Goal: Transaction & Acquisition: Download file/media

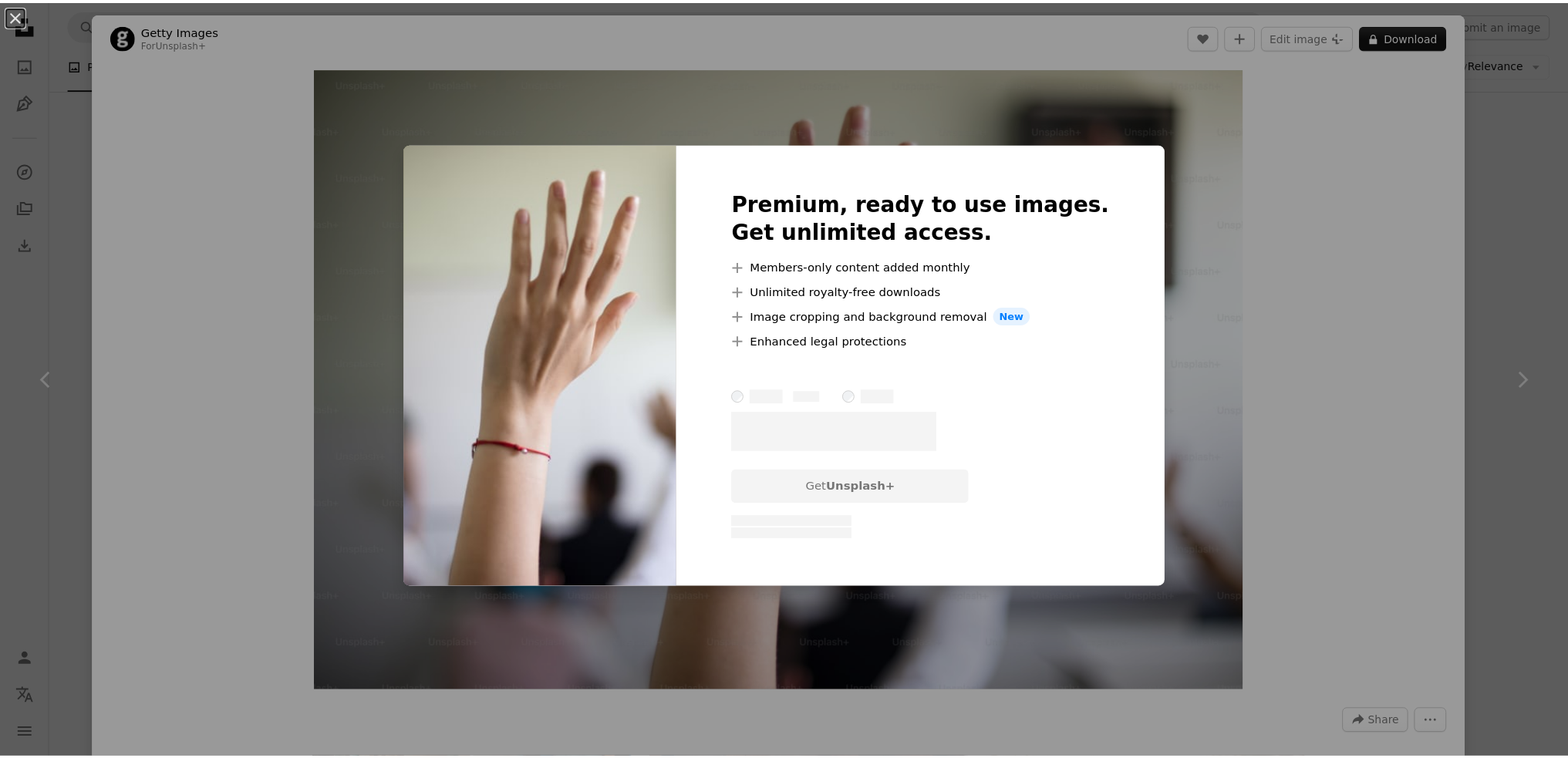
scroll to position [1388, 0]
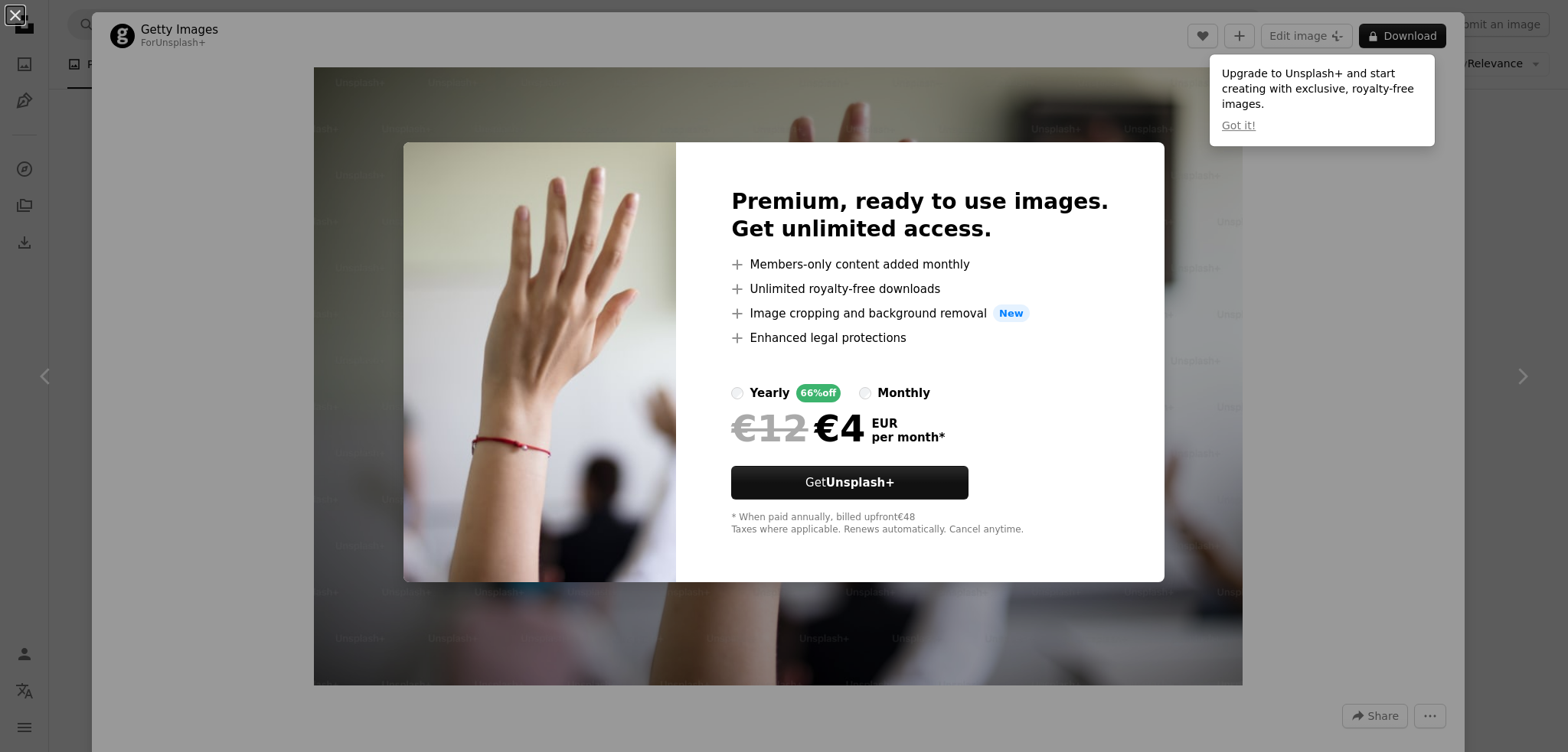
click at [1438, 331] on div "An X shape Premium, ready to use images. Get unlimited access. A plus sign Memb…" at bounding box center [784, 376] width 1568 height 752
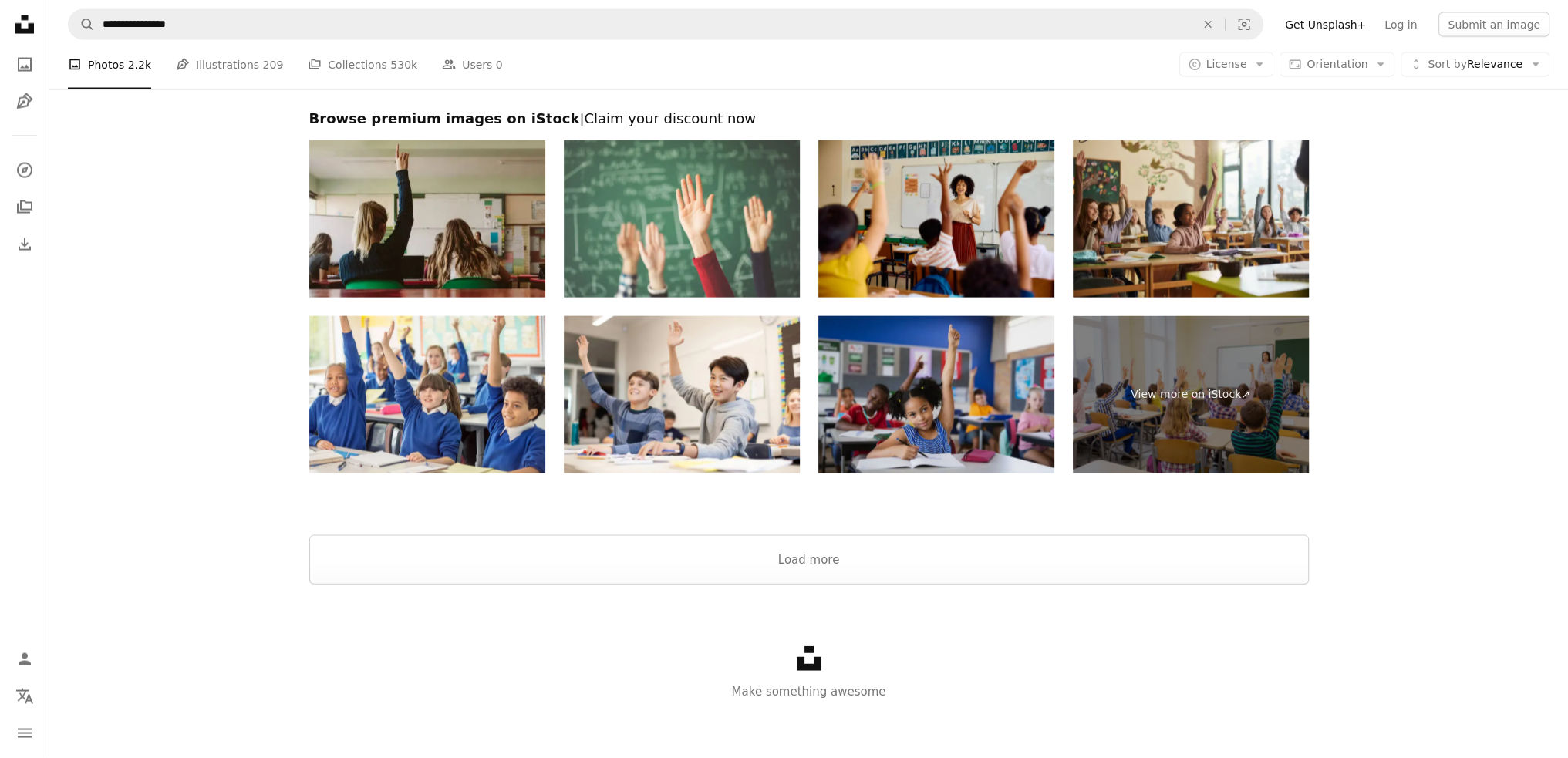
scroll to position [4339, 0]
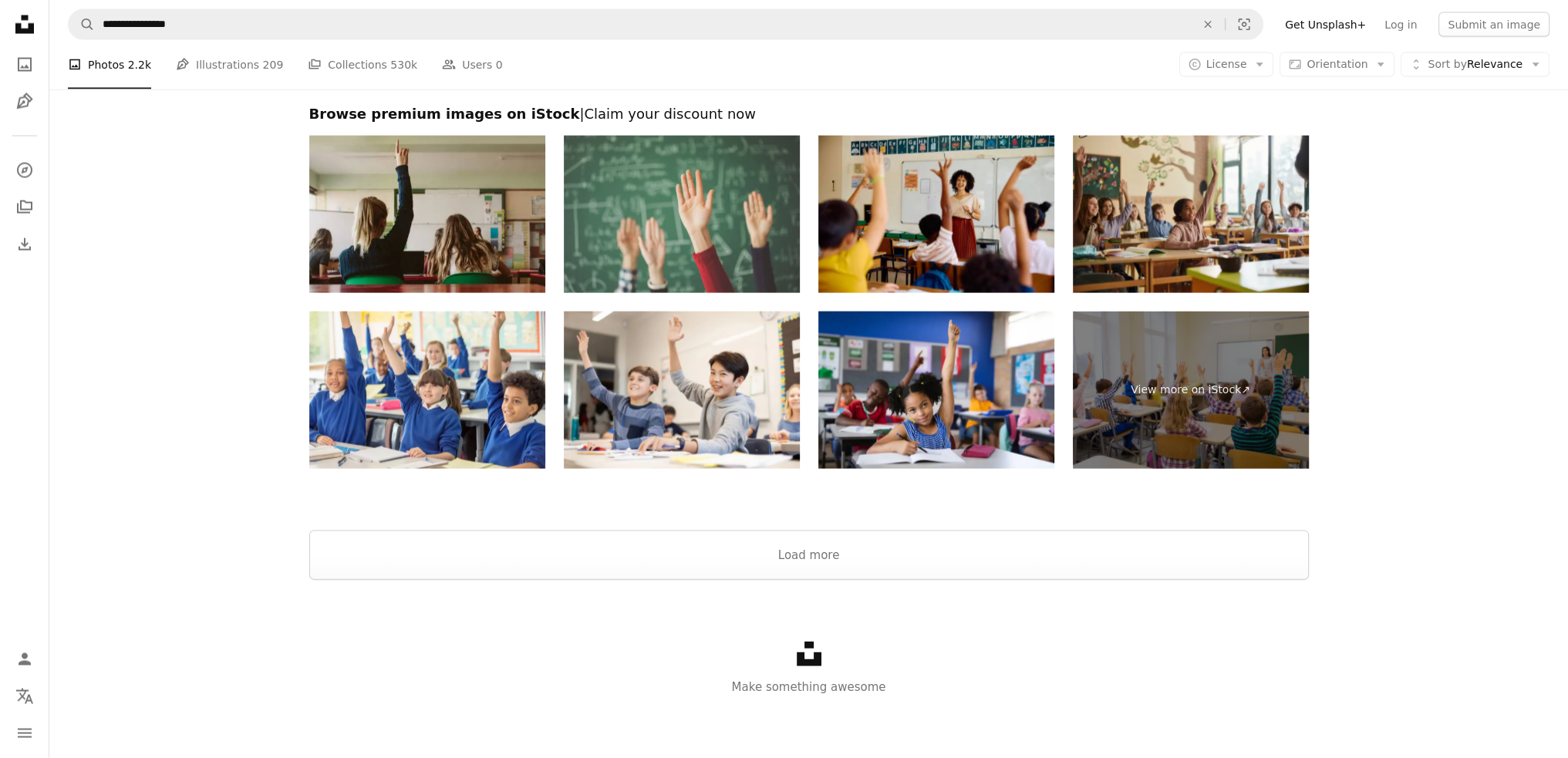
click at [728, 186] on img at bounding box center [681, 214] width 236 height 158
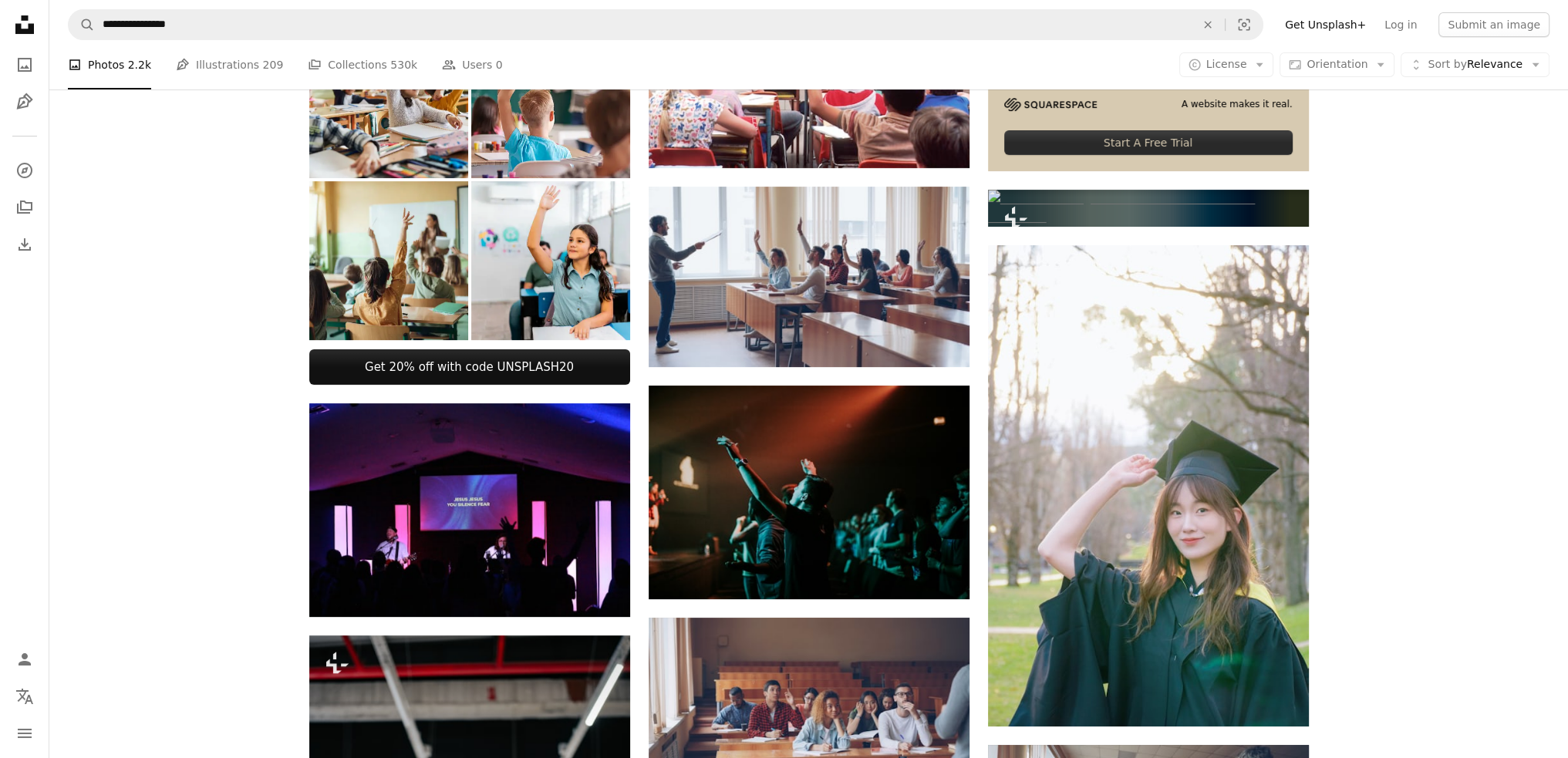
scroll to position [174, 0]
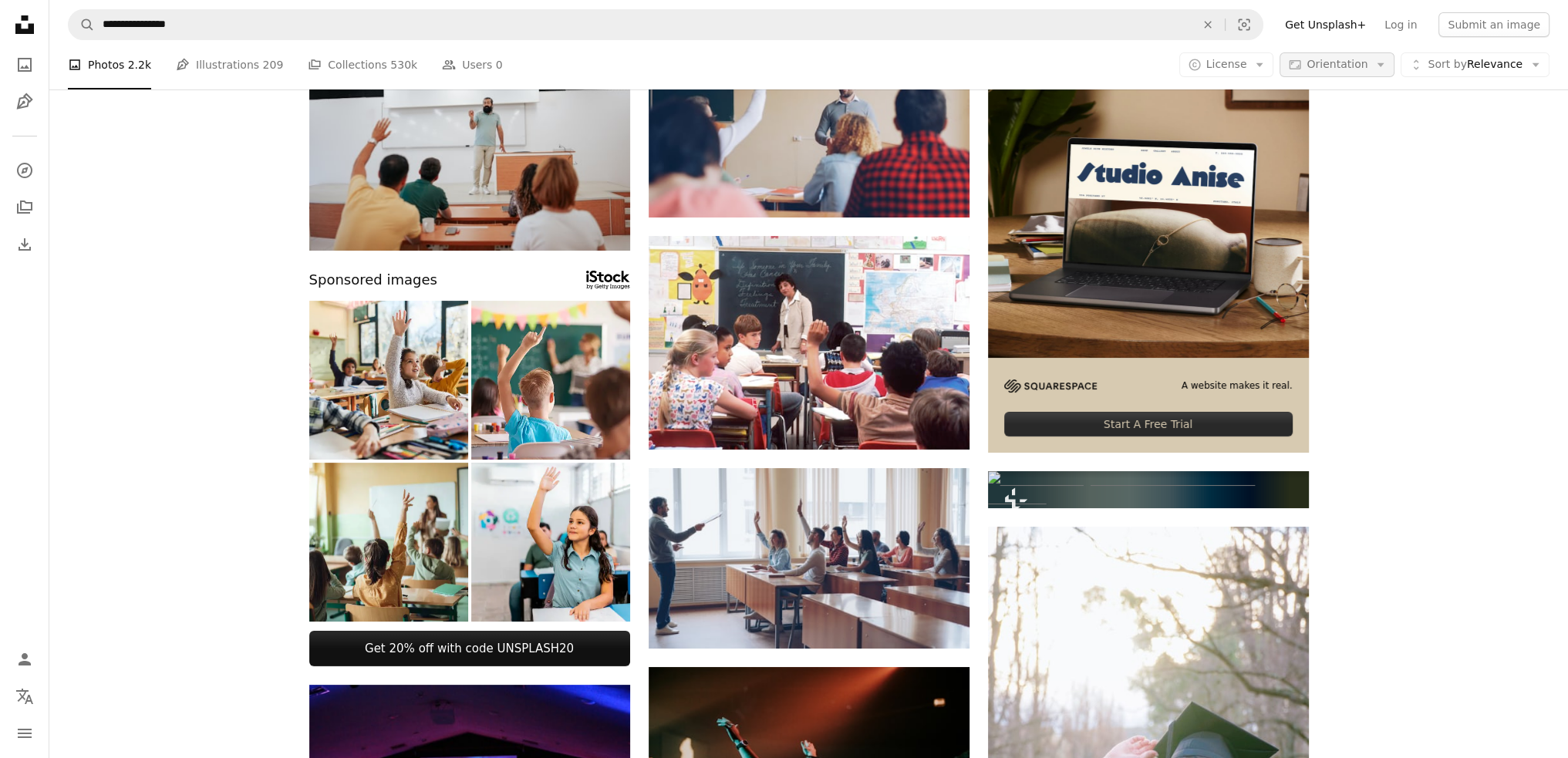
click at [1367, 58] on span "Orientation" at bounding box center [1338, 64] width 61 height 13
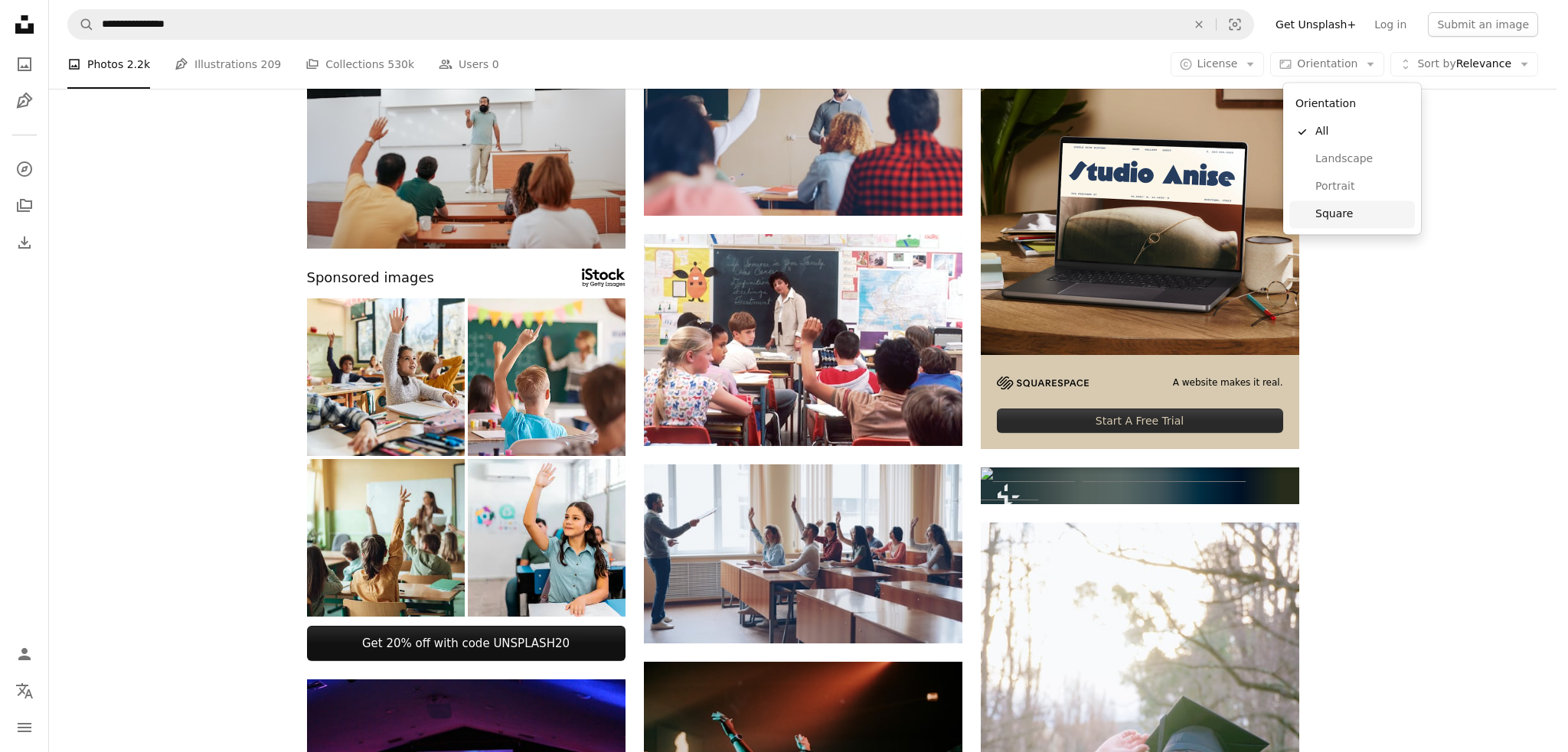
drag, startPoint x: 1384, startPoint y: 219, endPoint x: 1325, endPoint y: 306, distance: 105.1
click at [1384, 218] on span "Square" at bounding box center [1362, 215] width 93 height 16
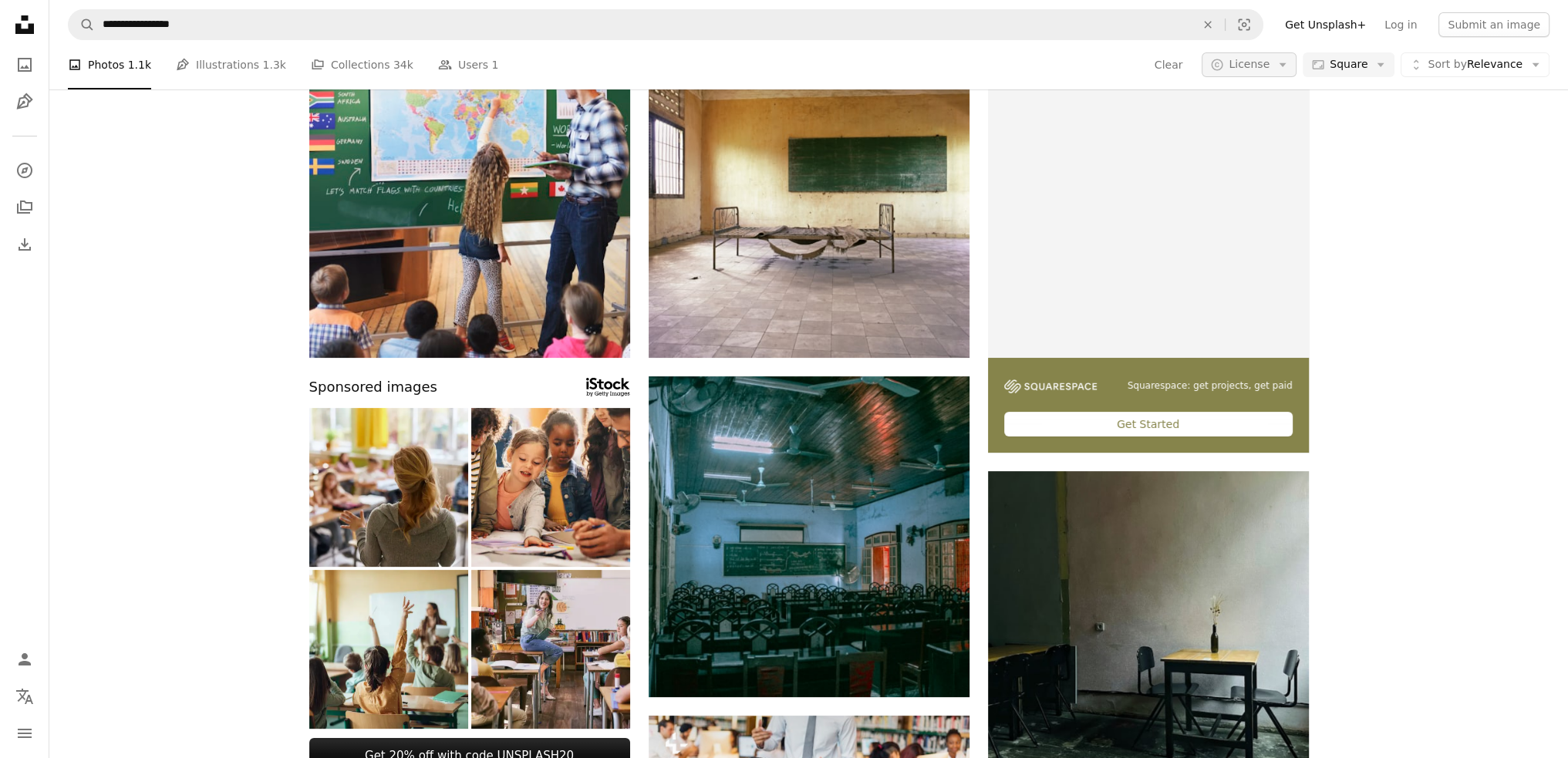
click at [1269, 58] on span "License" at bounding box center [1249, 64] width 41 height 13
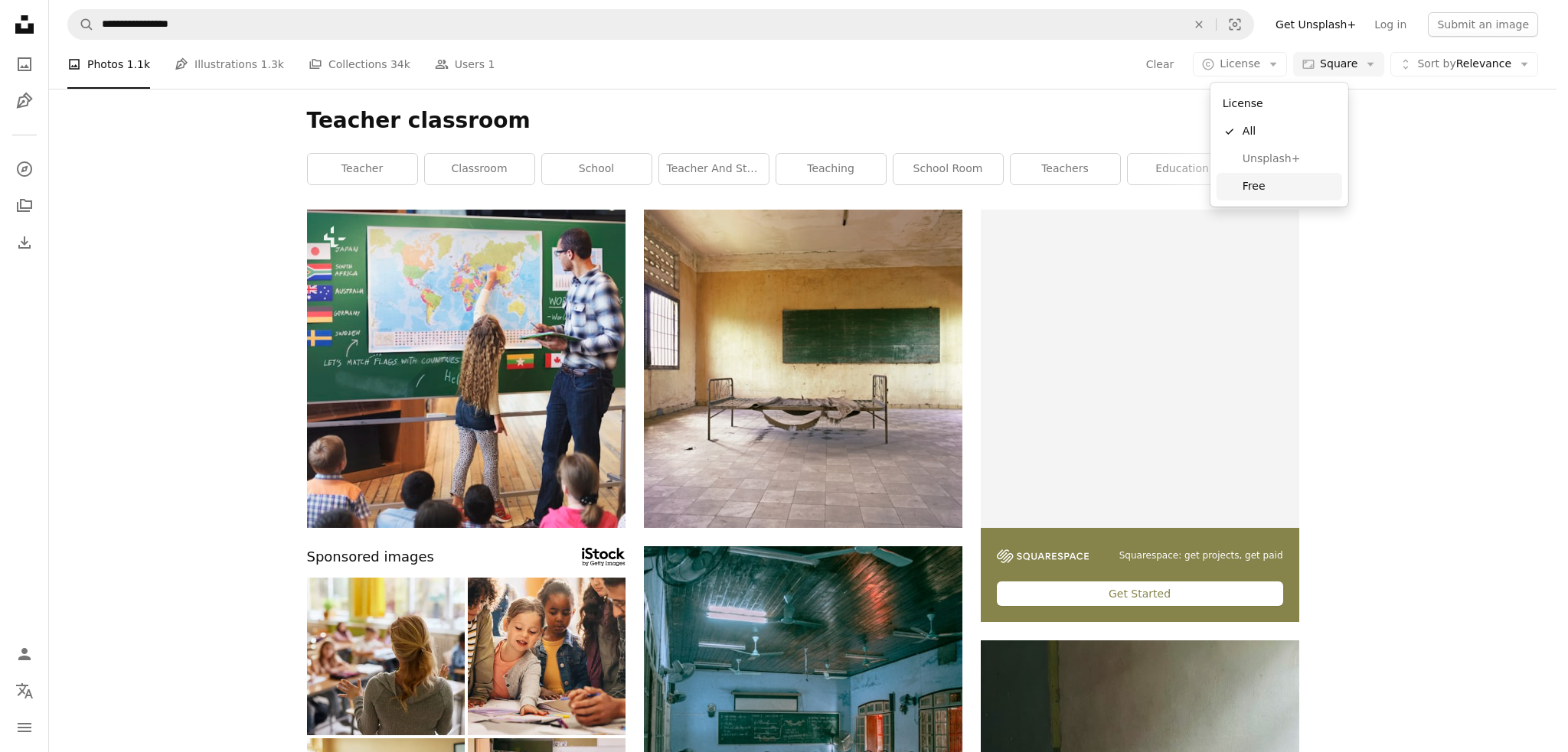
click at [1268, 177] on link "Free" at bounding box center [1279, 186] width 125 height 27
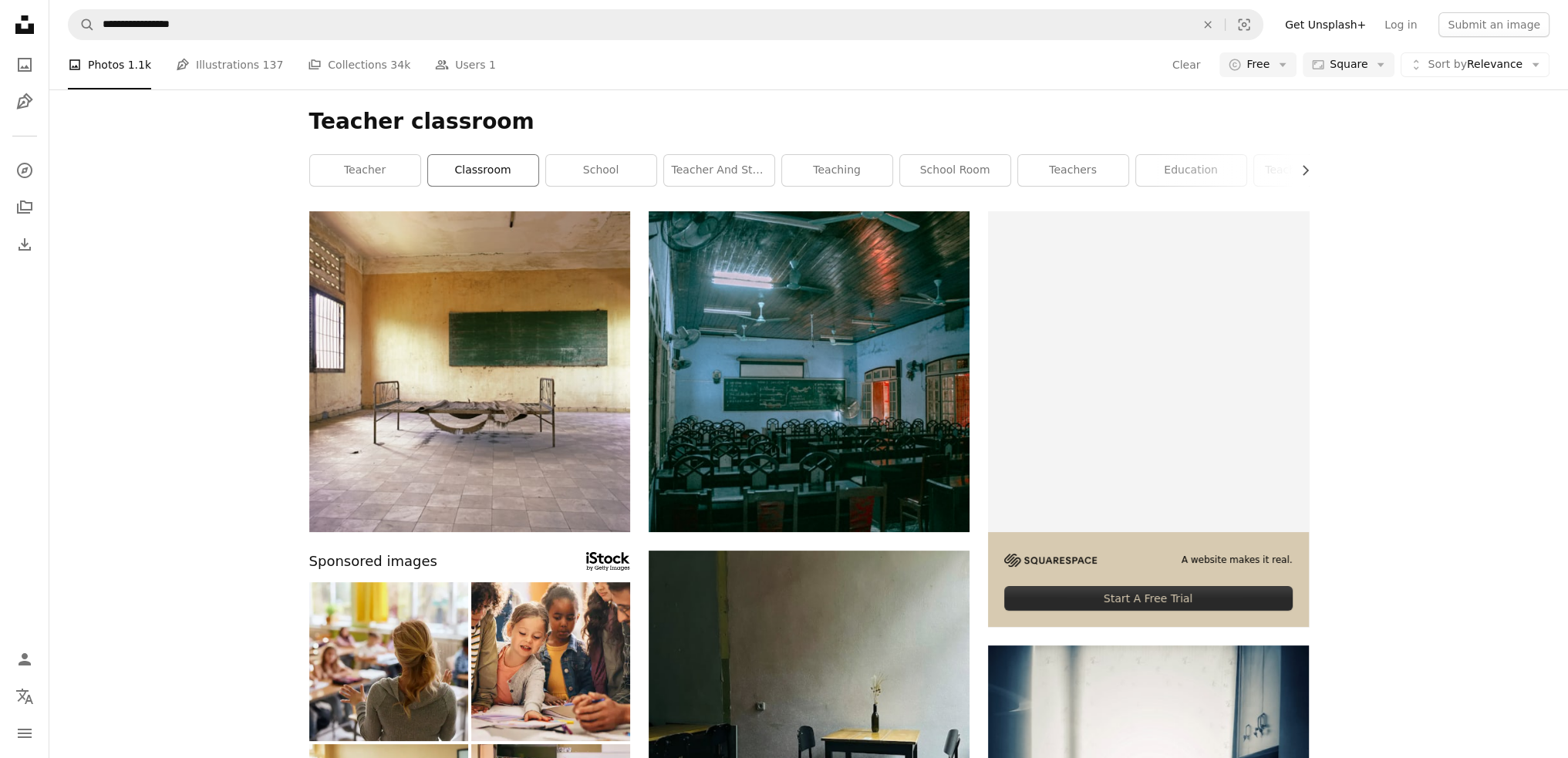
click at [477, 169] on link "classroom" at bounding box center [483, 170] width 111 height 31
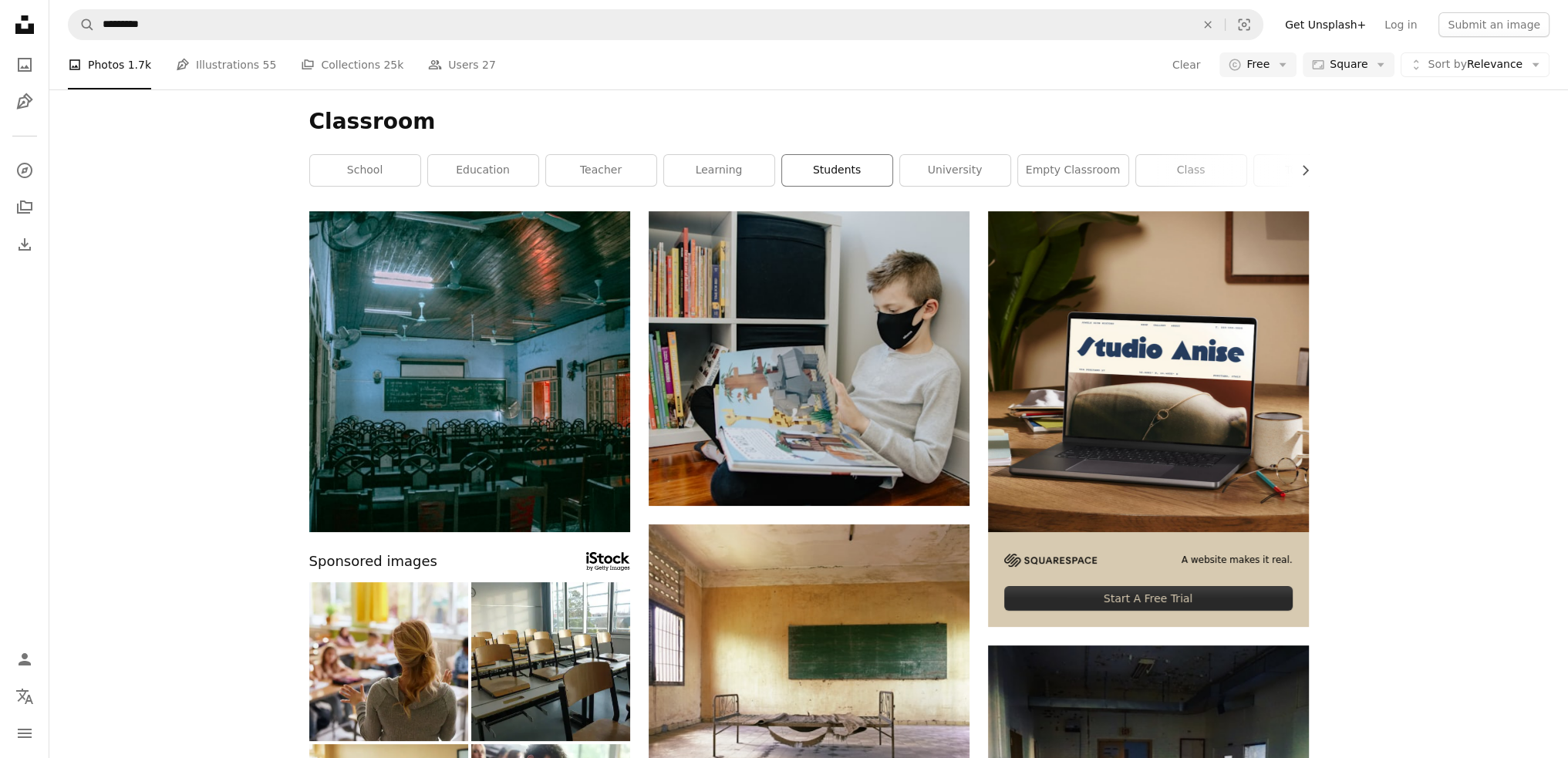
click at [820, 174] on link "students" at bounding box center [837, 170] width 111 height 31
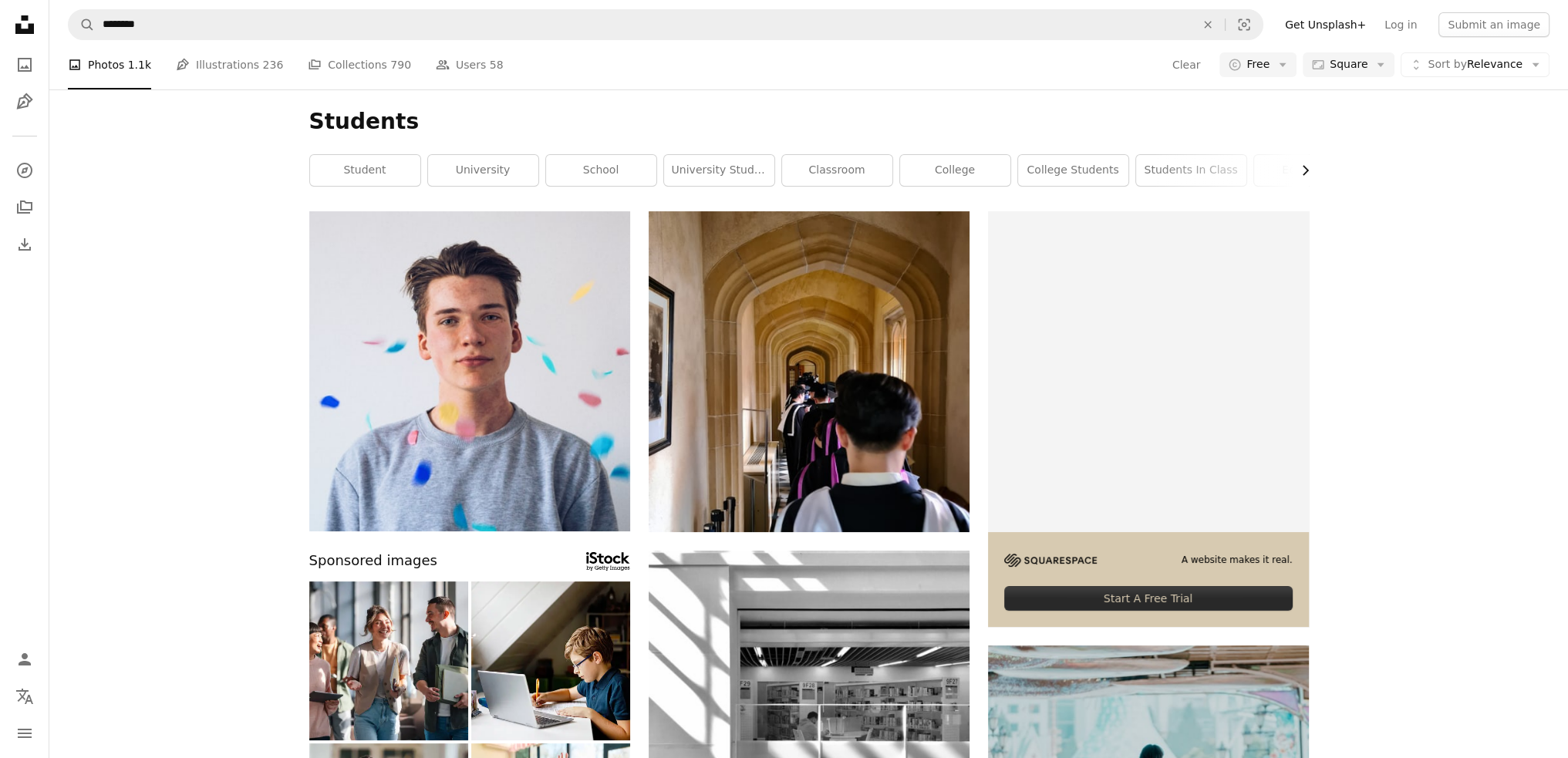
click at [1308, 168] on icon "Chevron right" at bounding box center [1305, 171] width 16 height 16
click at [1073, 181] on link "education" at bounding box center [1078, 170] width 111 height 31
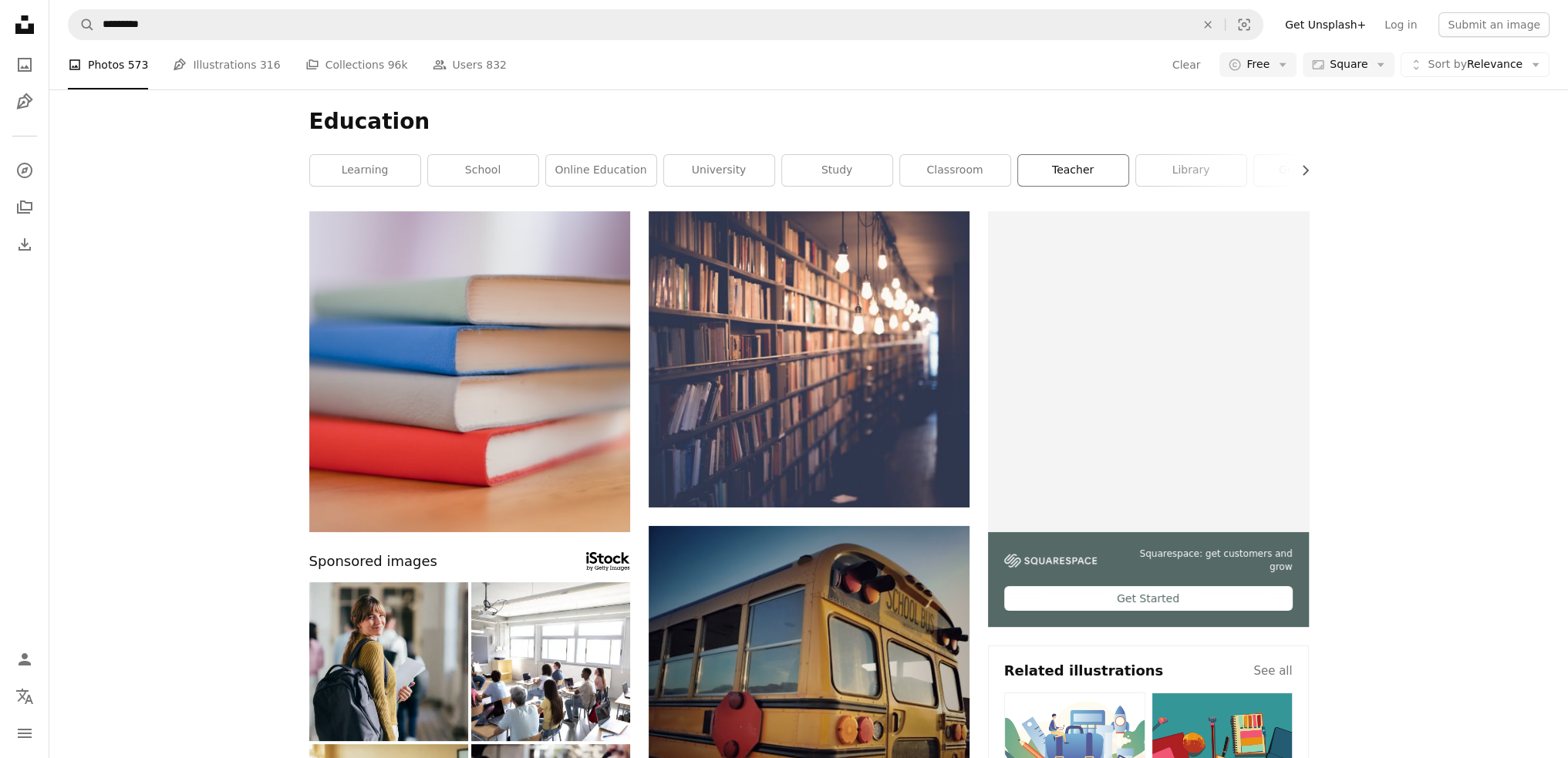
click at [1118, 167] on link "teacher" at bounding box center [1073, 170] width 111 height 31
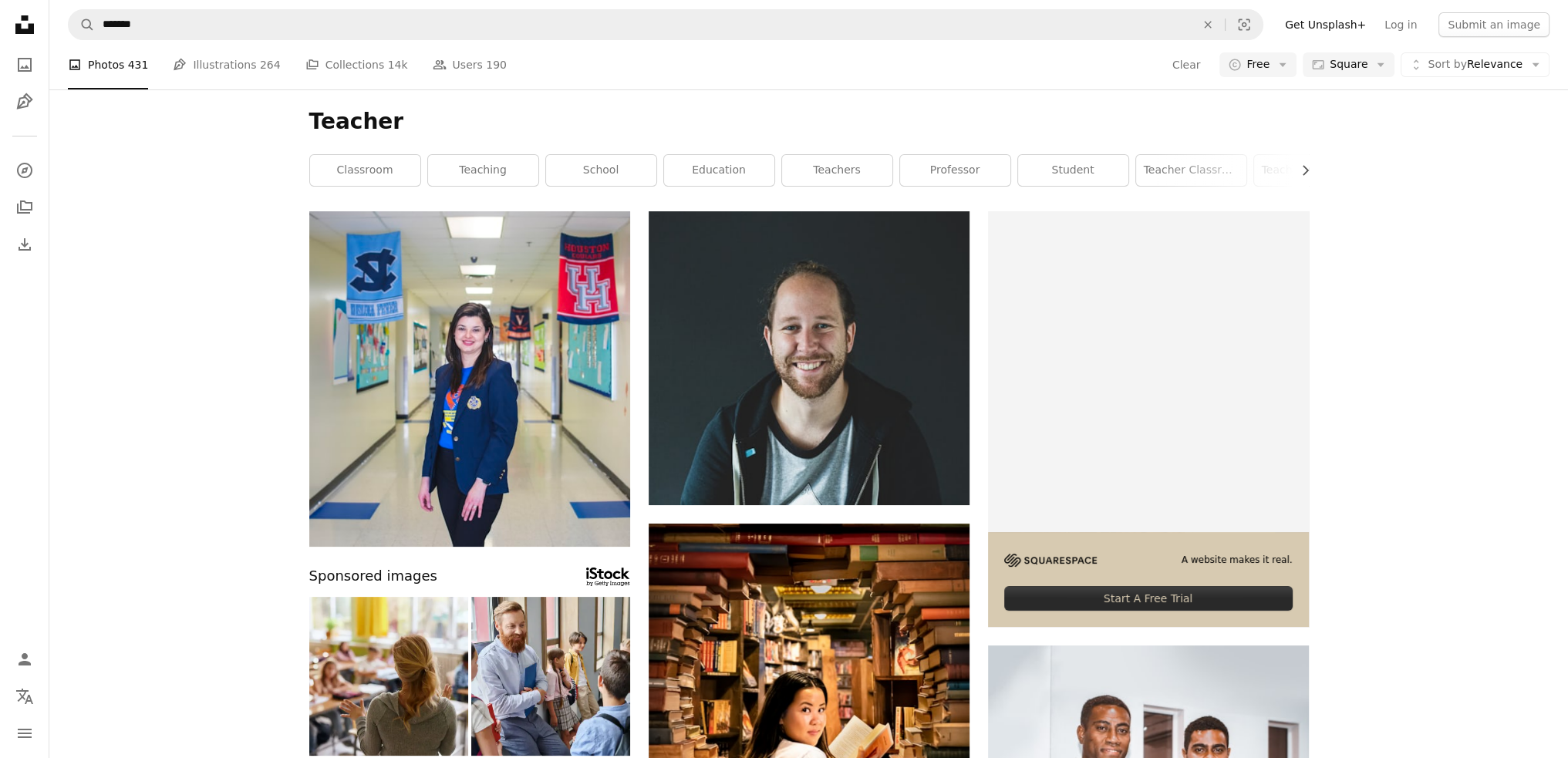
scroll to position [694, 0]
